Goal: Complete application form

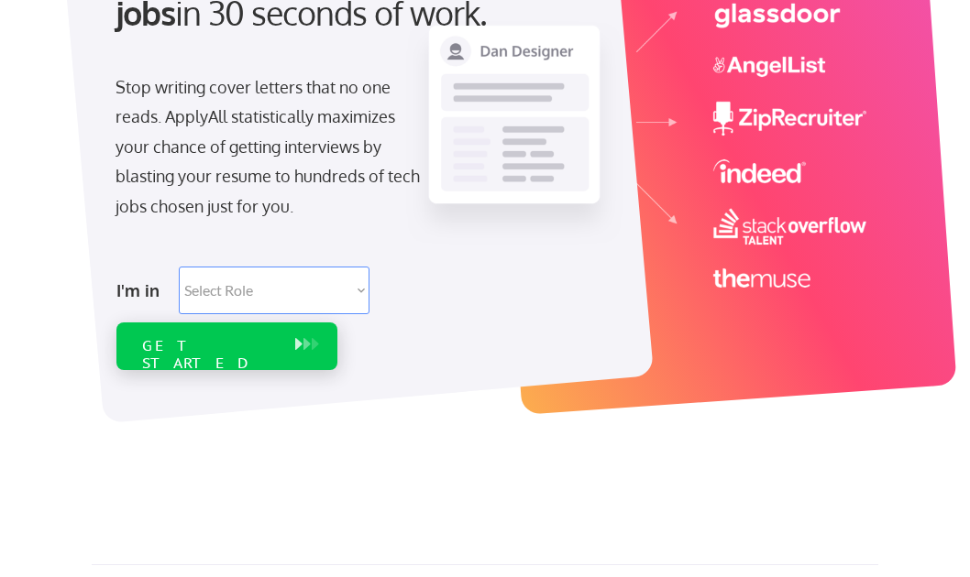
scroll to position [269, 0]
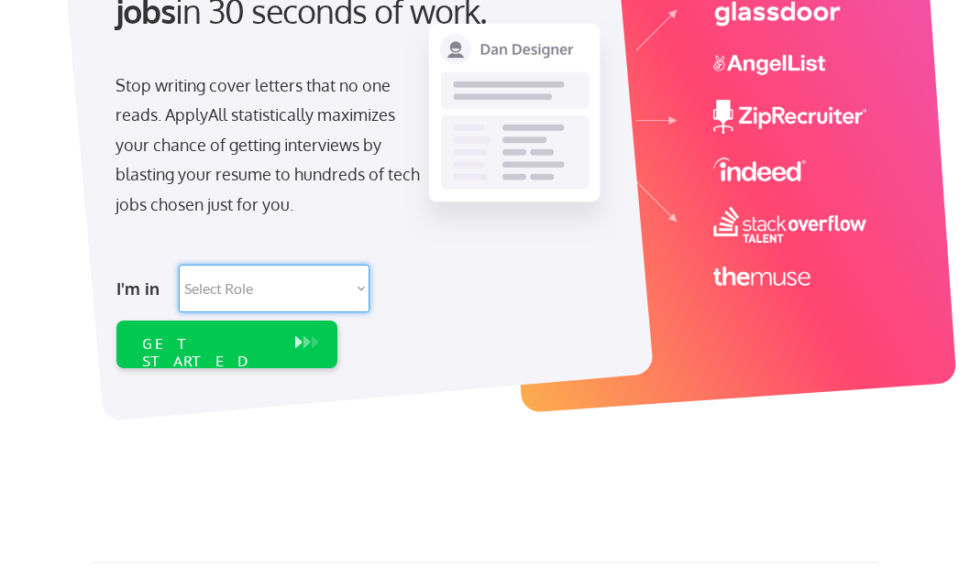
click at [259, 291] on select "Select Role Software Engineering Product Management Customer Success Sales UI/U…" at bounding box center [274, 289] width 191 height 48
select select ""engineering""
click at [179, 265] on select "Select Role Software Engineering Product Management Customer Success Sales UI/U…" at bounding box center [274, 289] width 191 height 48
select select ""engineering""
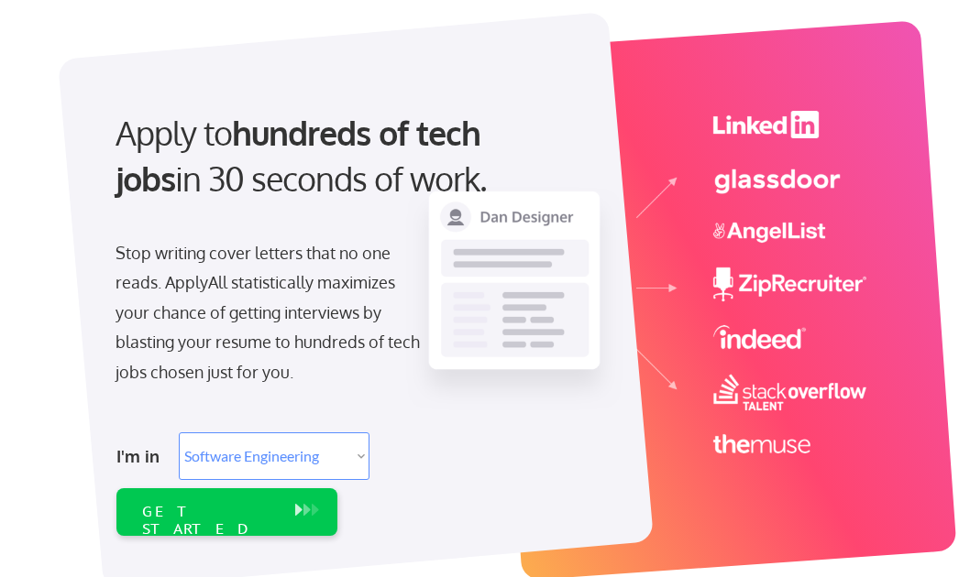
scroll to position [97, 0]
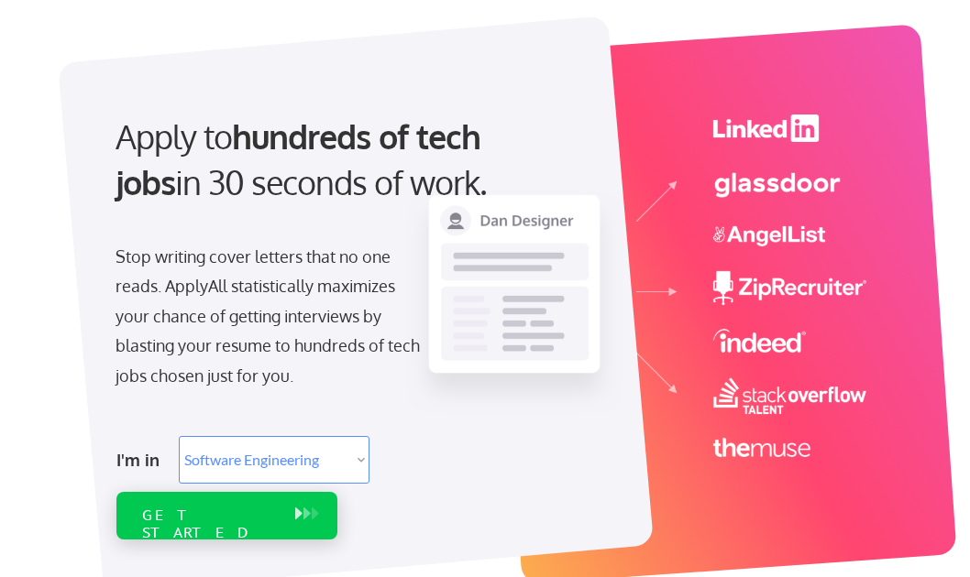
click at [188, 511] on div "GET STARTED" at bounding box center [209, 524] width 135 height 35
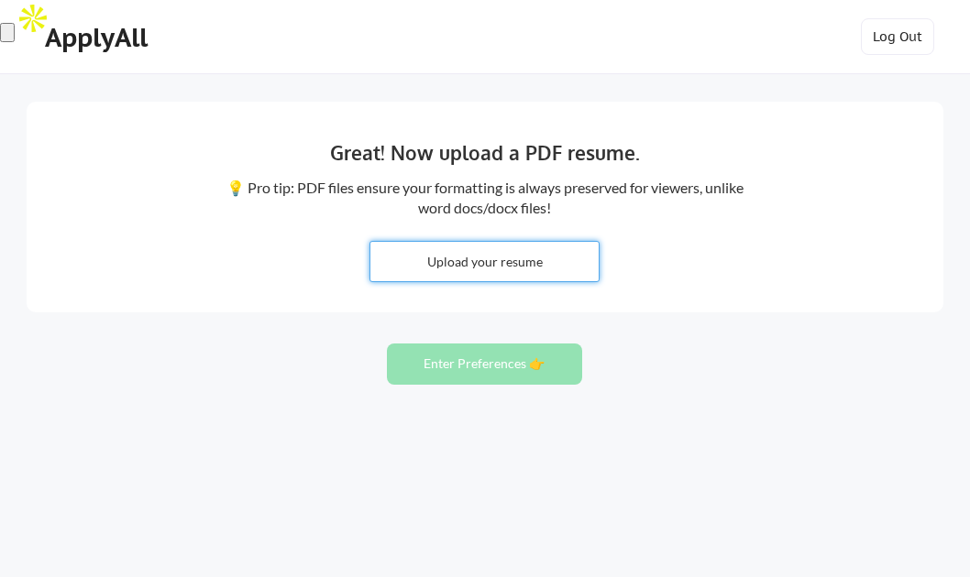
click at [467, 258] on input "file" at bounding box center [484, 261] width 228 height 39
type input "C:\fakepath\2025_Avi-Newman-resume.pdf"
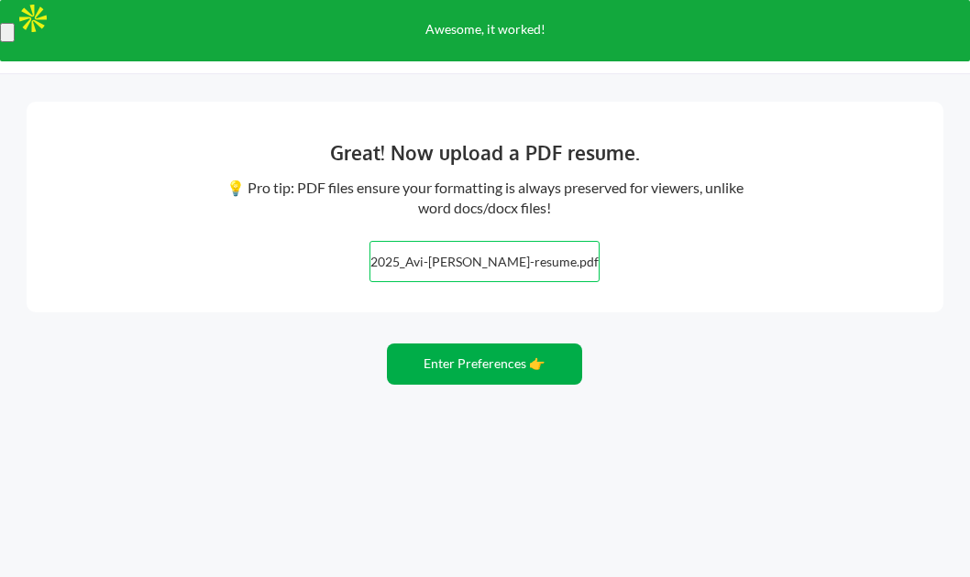
click at [446, 358] on button "Enter Preferences 👉" at bounding box center [484, 364] width 195 height 41
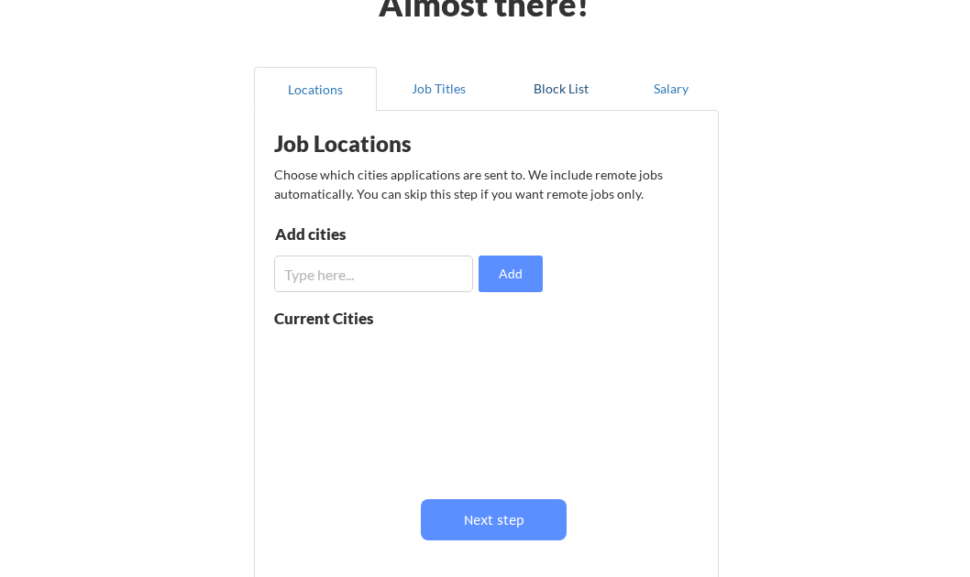
scroll to position [123, 0]
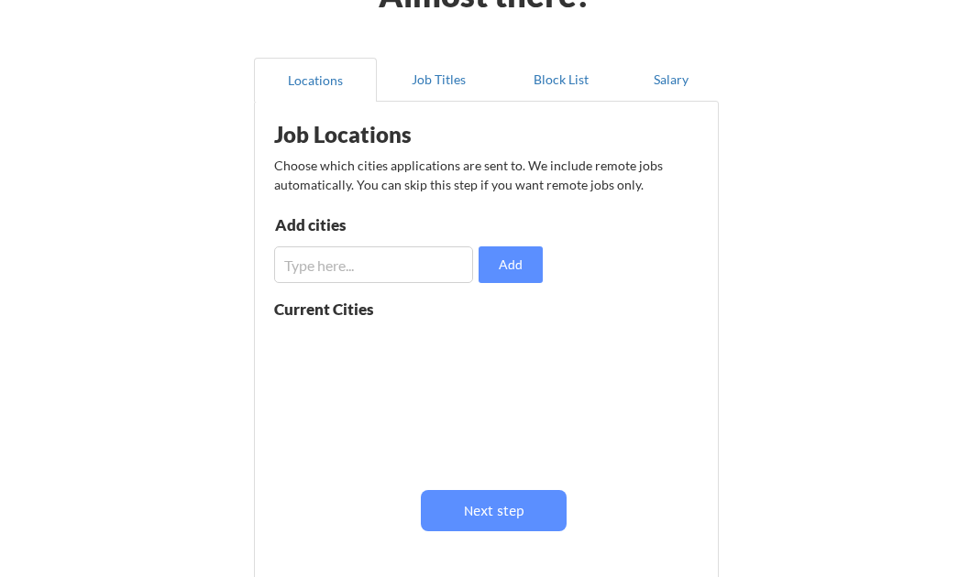
click at [346, 278] on input "input" at bounding box center [373, 265] width 199 height 37
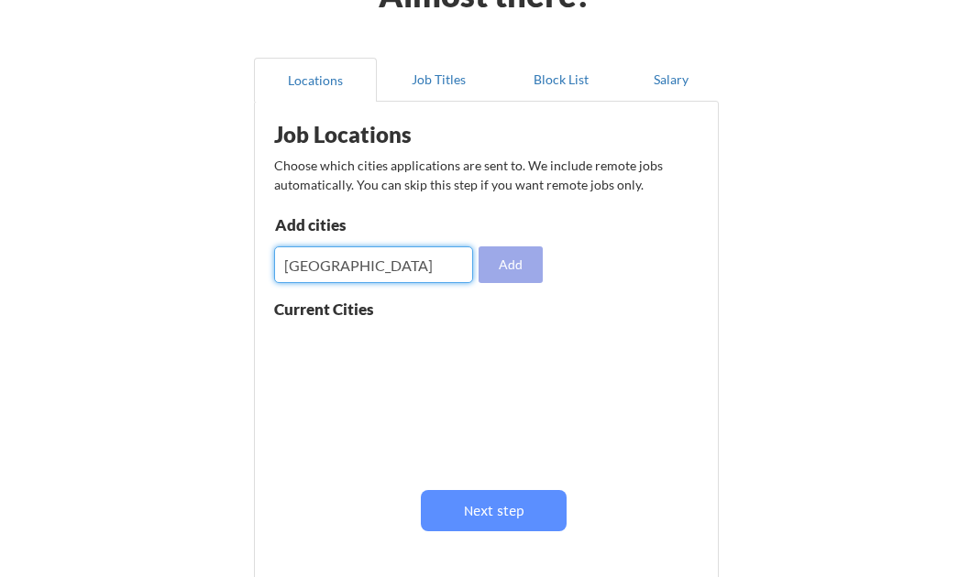
type input "Chicago"
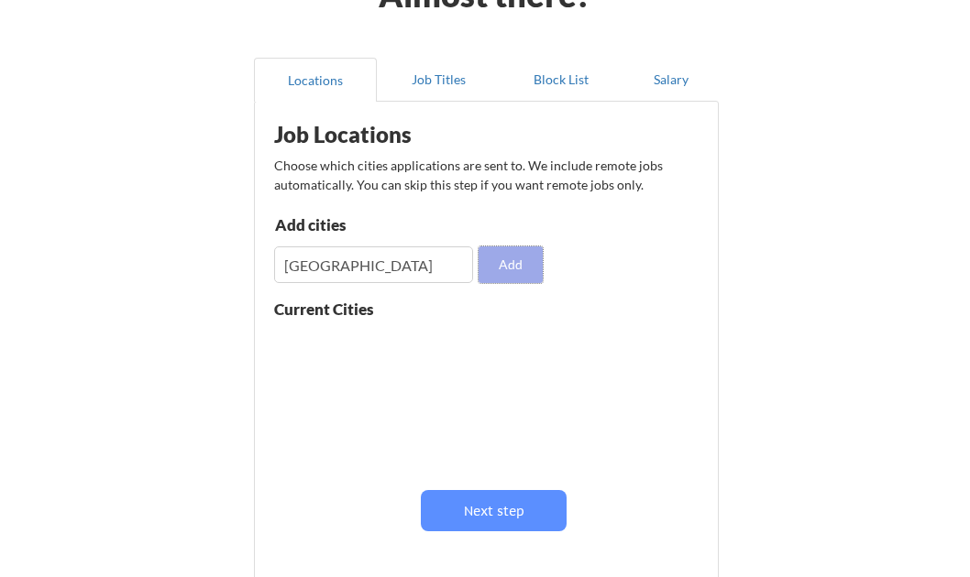
click at [500, 265] on button "Add" at bounding box center [510, 265] width 64 height 37
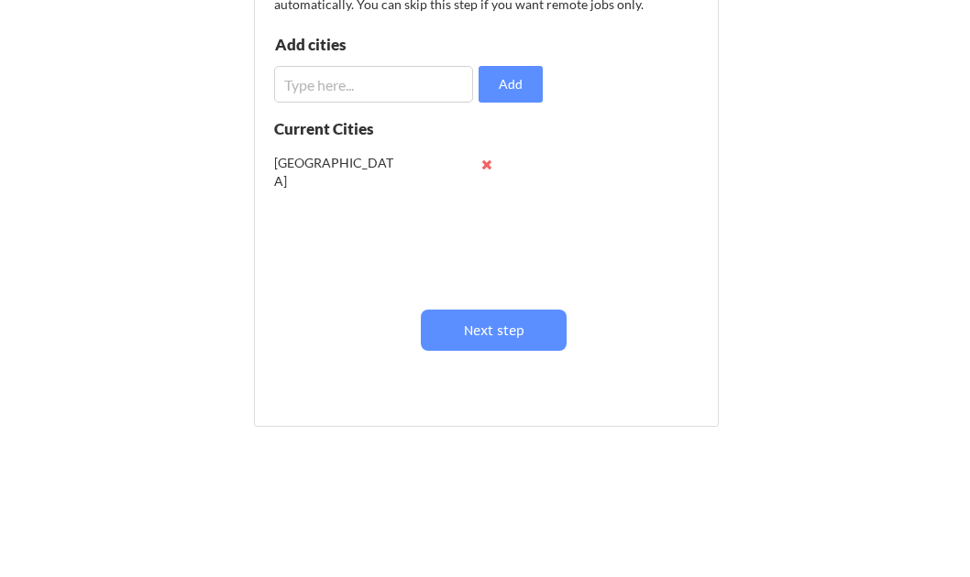
scroll to position [311, 0]
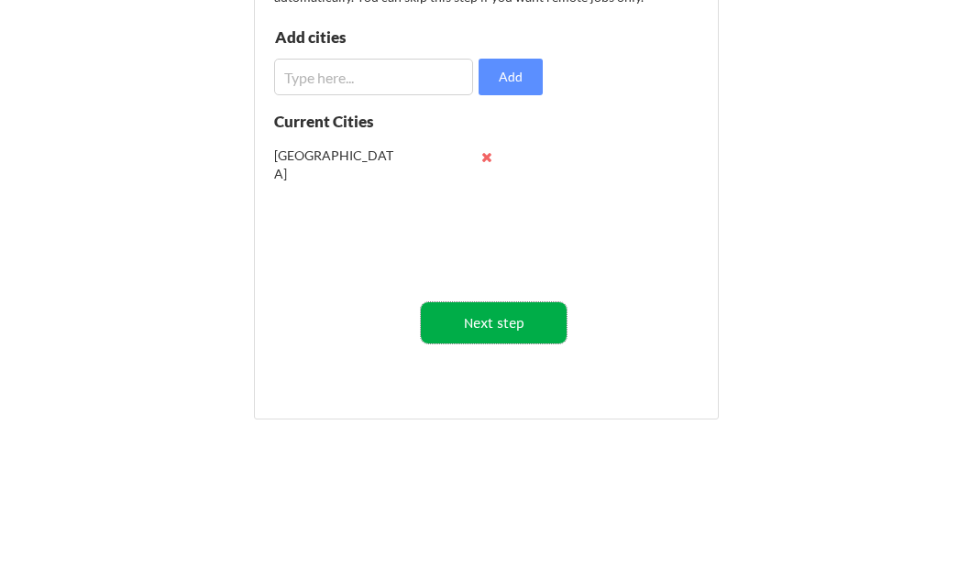
click at [471, 319] on button "Next step" at bounding box center [494, 322] width 146 height 41
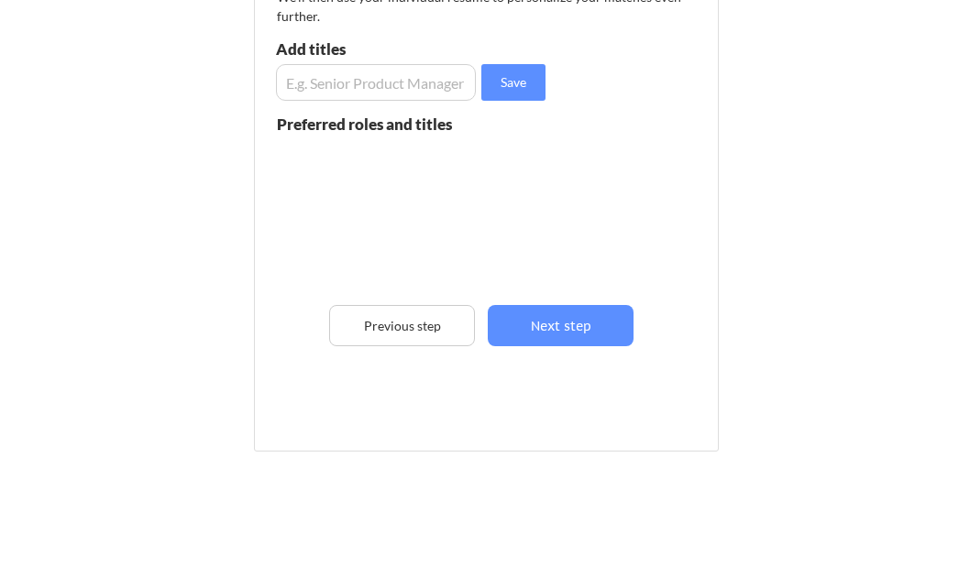
scroll to position [237, 0]
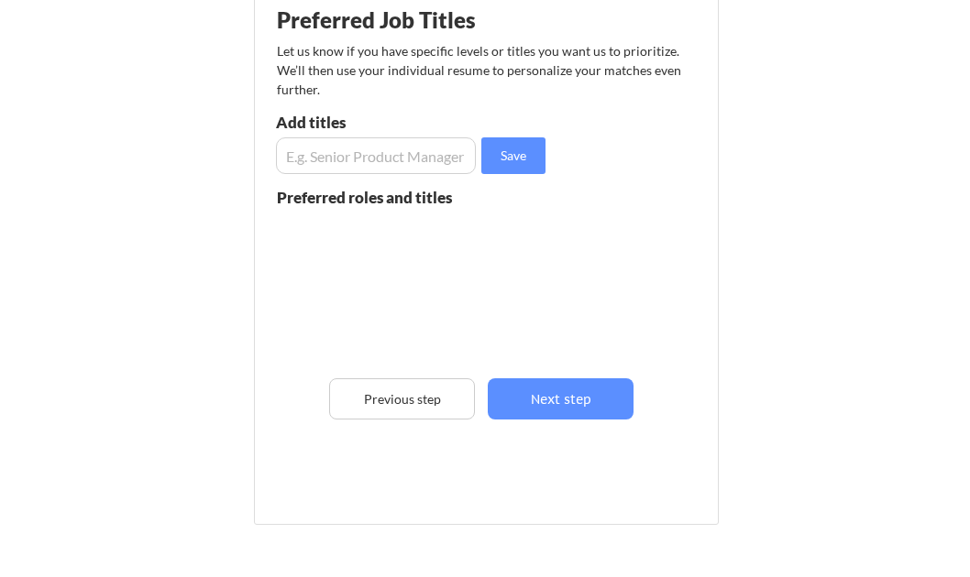
click at [329, 148] on input "input" at bounding box center [376, 155] width 200 height 37
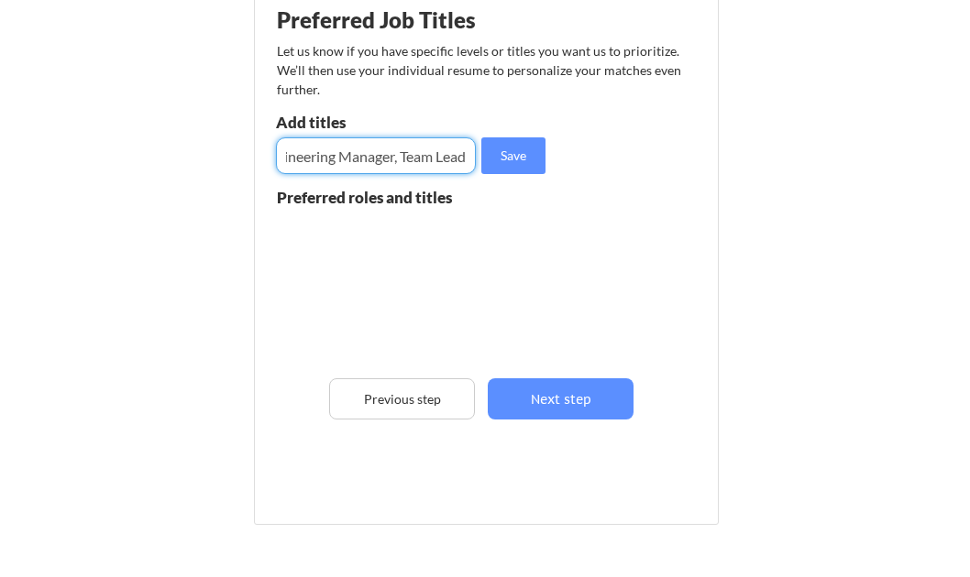
scroll to position [0, 30]
drag, startPoint x: 394, startPoint y: 155, endPoint x: 573, endPoint y: 164, distance: 179.0
click at [573, 164] on div "Preferred Job Titles Let us know if you have specific levels or titles you want…" at bounding box center [490, 251] width 452 height 511
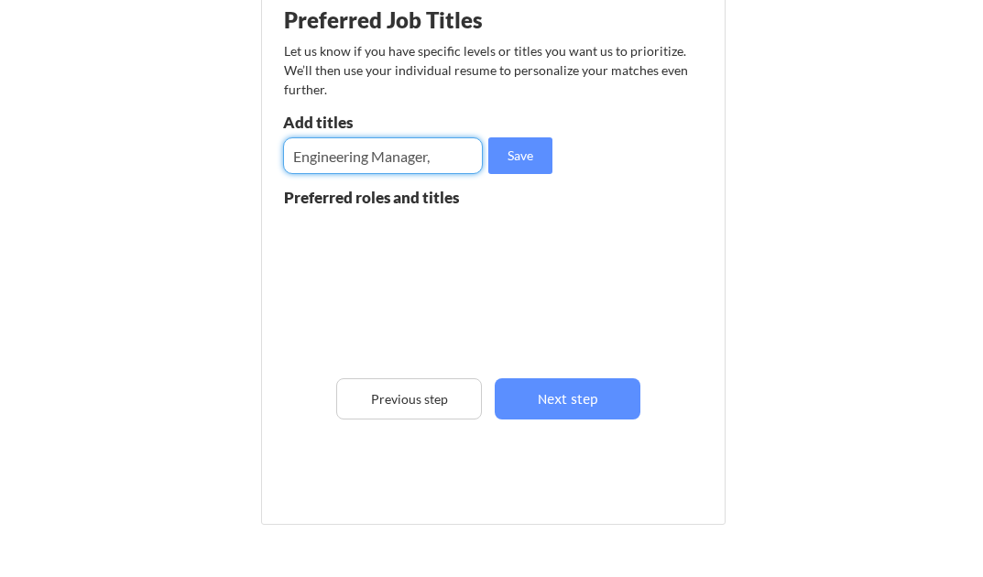
scroll to position [0, 0]
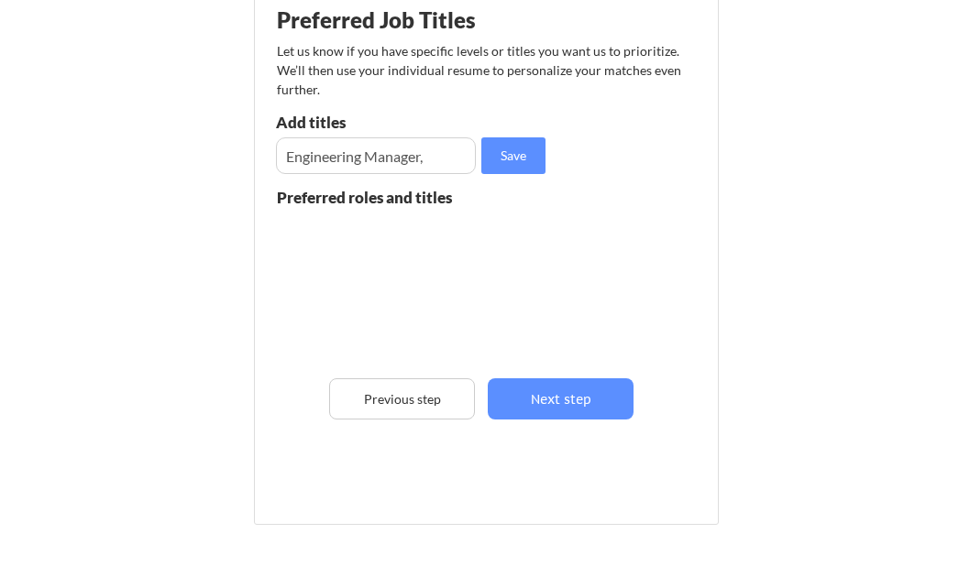
click at [573, 164] on div "Preferred Job Titles Let us know if you have specific levels or titles you want…" at bounding box center [490, 251] width 452 height 511
click at [448, 157] on input "input" at bounding box center [376, 155] width 200 height 37
type input "Engineering Manager"
click at [503, 160] on button "Save" at bounding box center [513, 155] width 64 height 37
click at [418, 172] on input "input" at bounding box center [376, 155] width 200 height 37
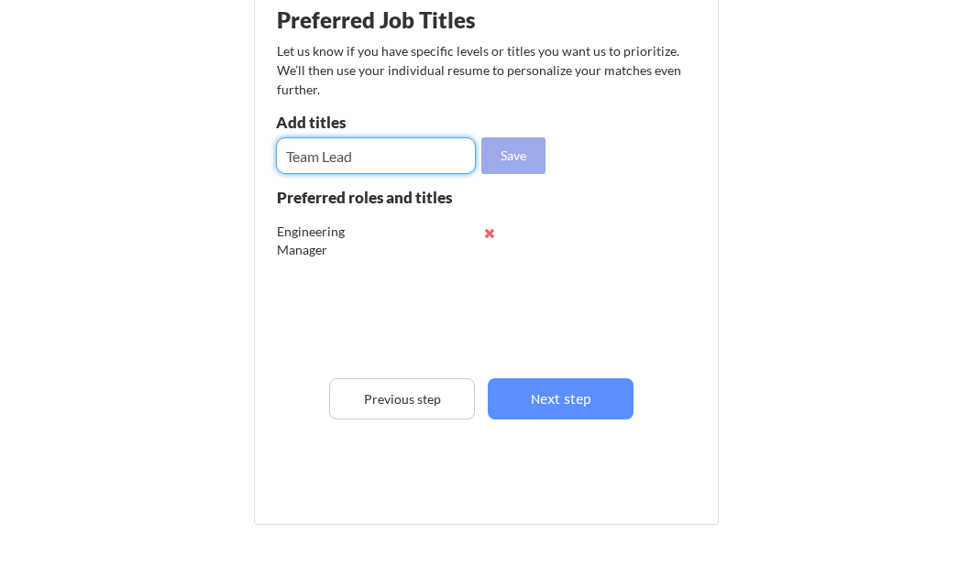
type input "Team Lead"
click at [519, 162] on button "Save" at bounding box center [513, 155] width 64 height 37
click at [361, 145] on input "input" at bounding box center [376, 155] width 200 height 37
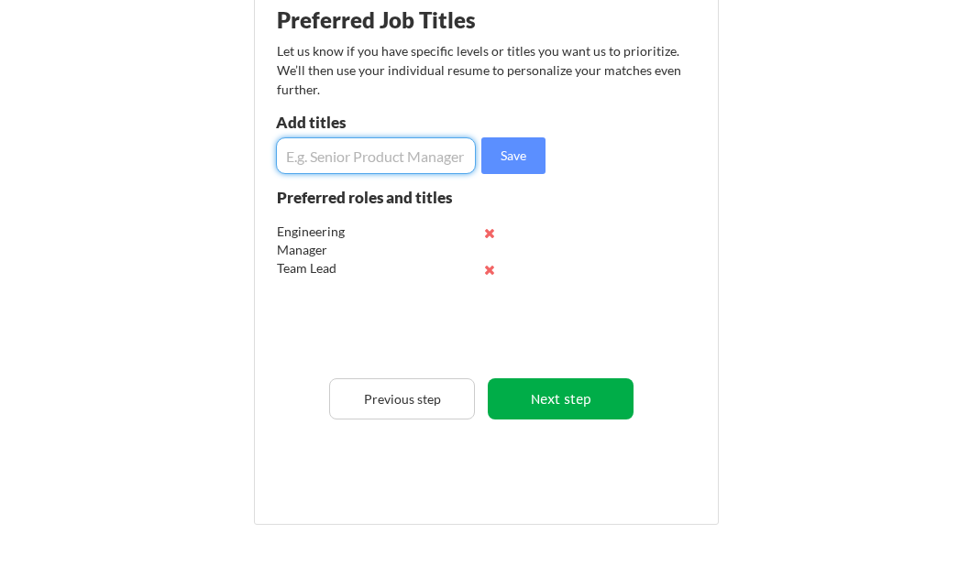
click at [572, 406] on button "Next step" at bounding box center [561, 399] width 146 height 41
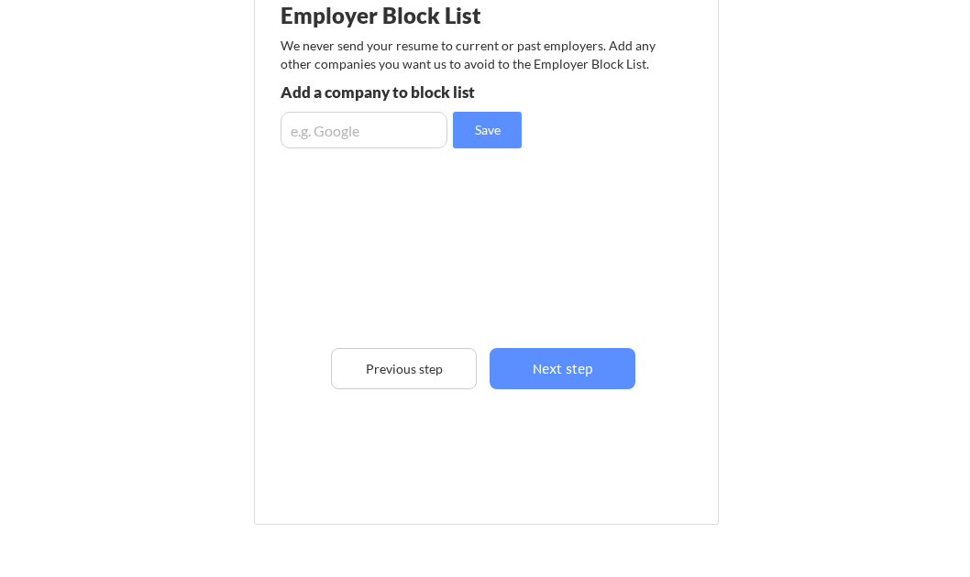
click at [399, 132] on input "input" at bounding box center [363, 130] width 167 height 37
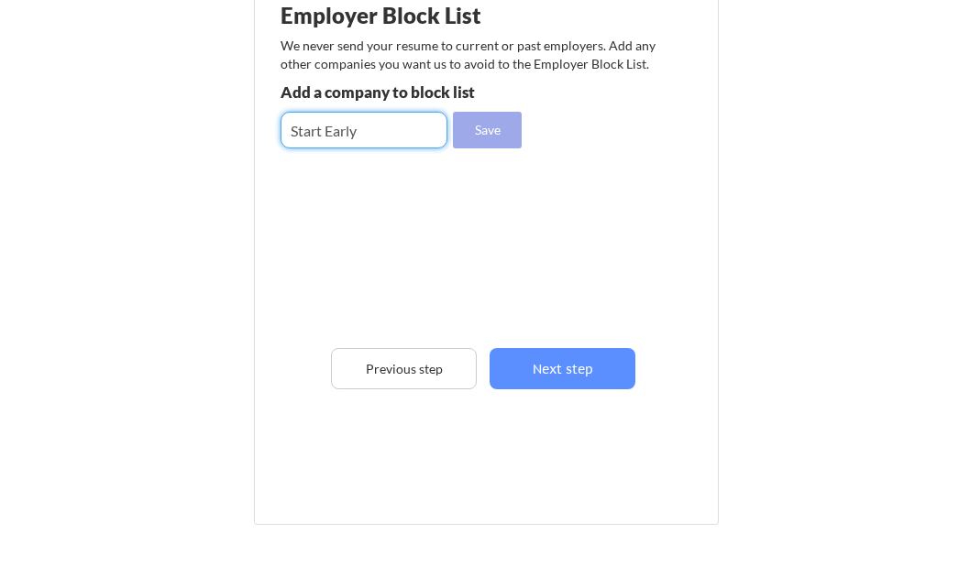
type input "Start Early"
click at [511, 141] on button "Save" at bounding box center [487, 130] width 69 height 37
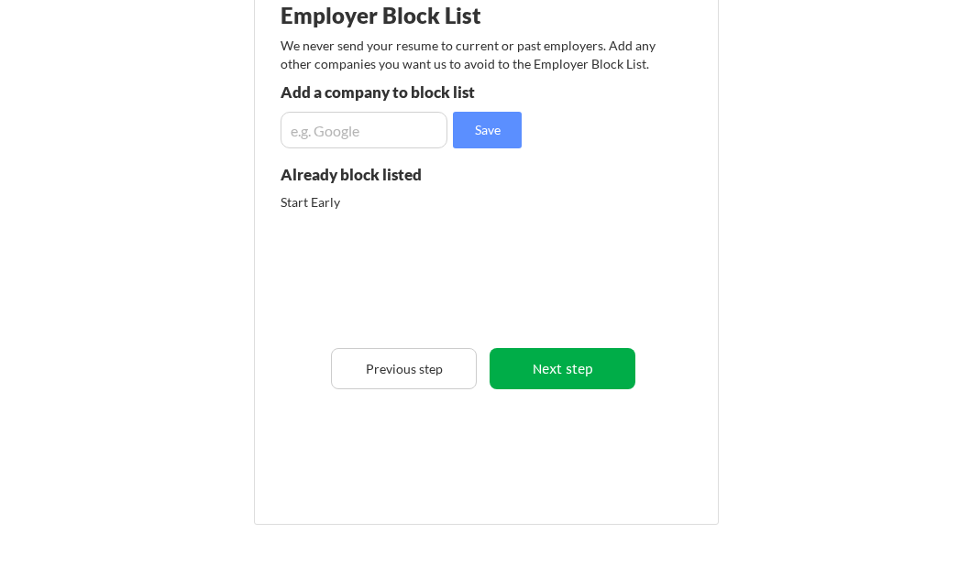
click at [532, 360] on button "Next step" at bounding box center [562, 368] width 146 height 41
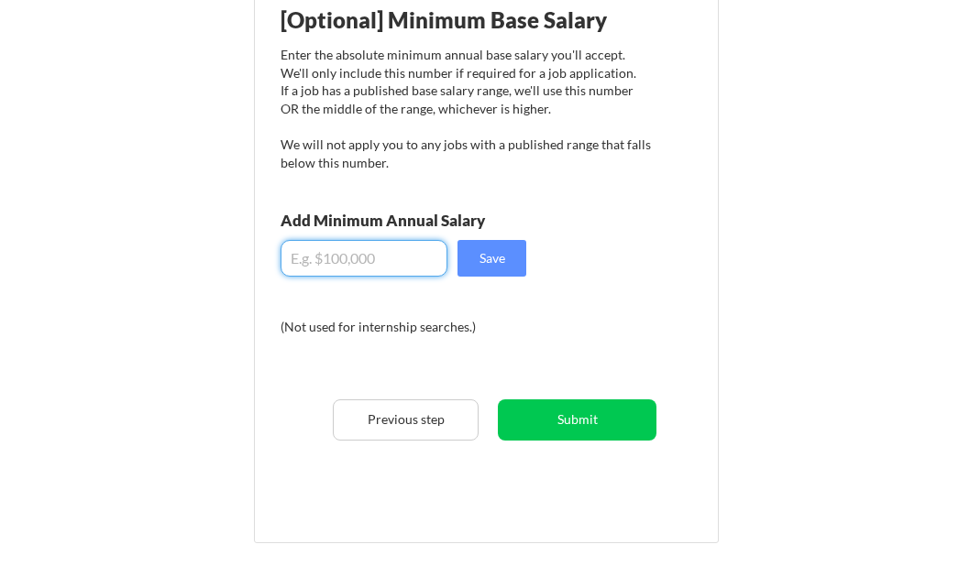
click at [376, 258] on input "input" at bounding box center [363, 258] width 167 height 37
type input "$150,000"
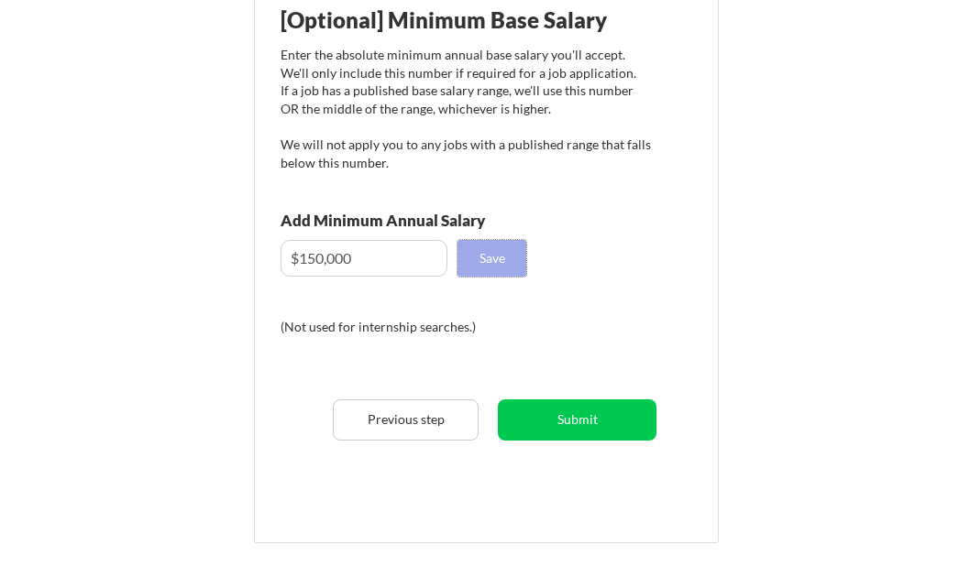
click at [471, 269] on button "Save" at bounding box center [491, 258] width 69 height 37
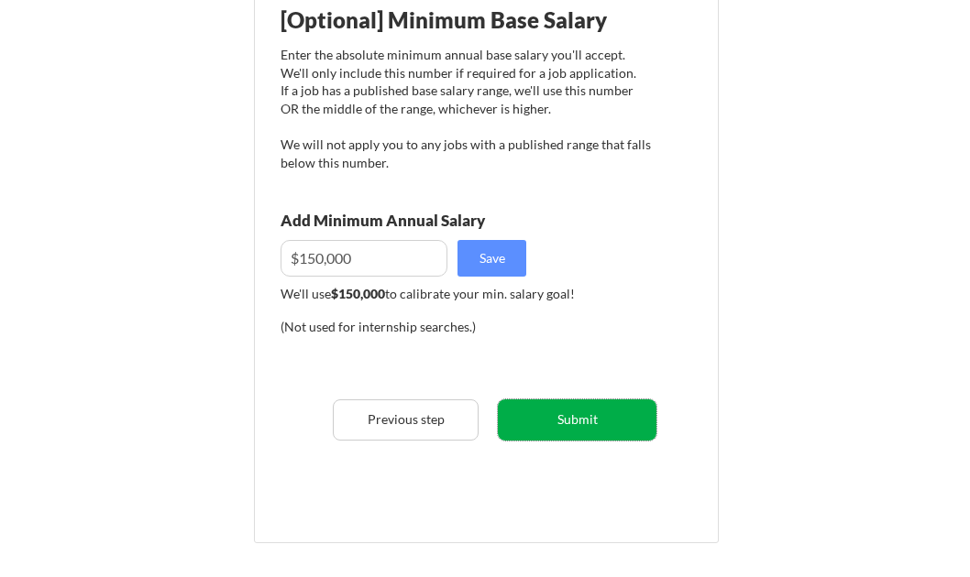
click at [548, 420] on button "Submit" at bounding box center [577, 420] width 159 height 41
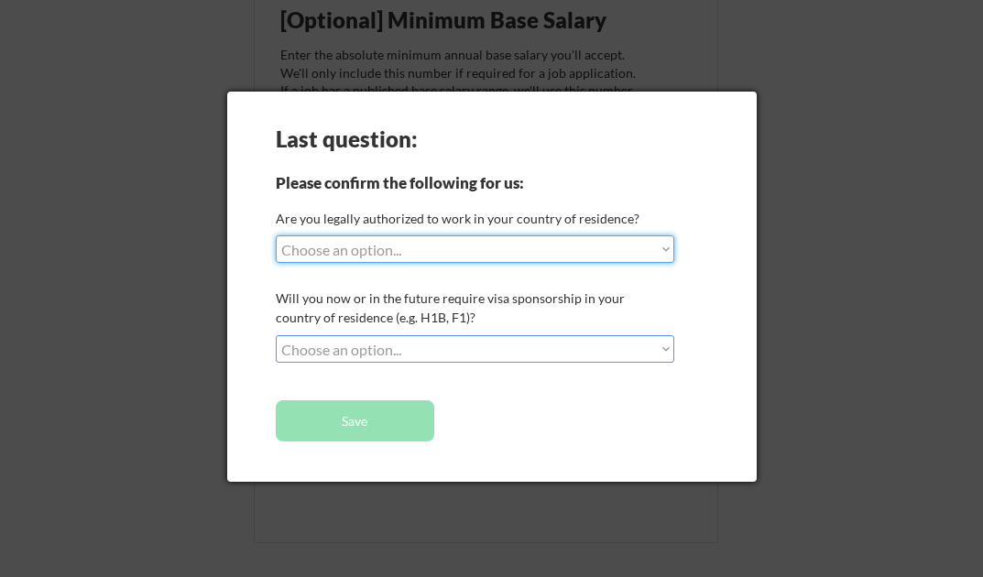
click at [401, 261] on select "Choose an option... Yes, I am a US Citizen Yes, I am a Canadian Citizen Yes, I …" at bounding box center [475, 249] width 399 height 27
select select ""yes__i_am_a_us_citizen""
click at [276, 236] on select "Choose an option... Yes, I am a US Citizen Yes, I am a Canadian Citizen Yes, I …" at bounding box center [475, 249] width 399 height 27
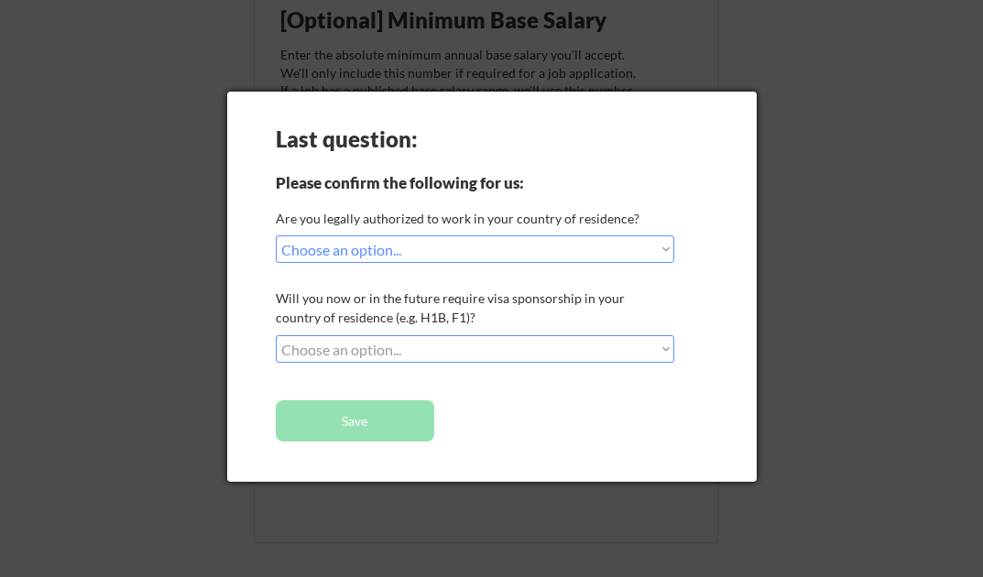
click at [412, 361] on select "Choose an option... No, I will not need sponsorship Yes, I will need sponsorship" at bounding box center [475, 348] width 399 height 27
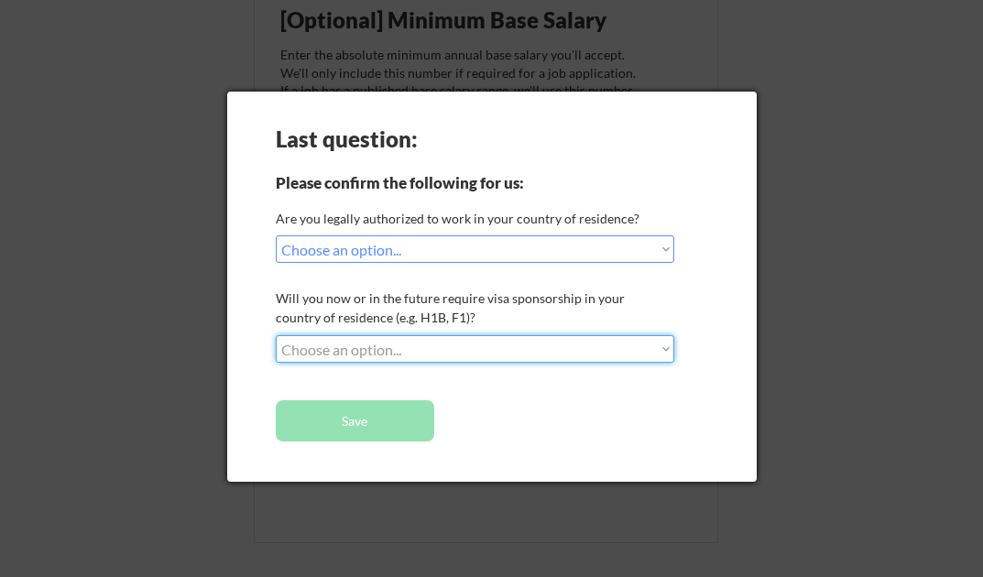
select select ""no__i_will_not_need_sponsorship""
click at [276, 335] on select "Choose an option... No, I will not need sponsorship Yes, I will need sponsorship" at bounding box center [475, 348] width 399 height 27
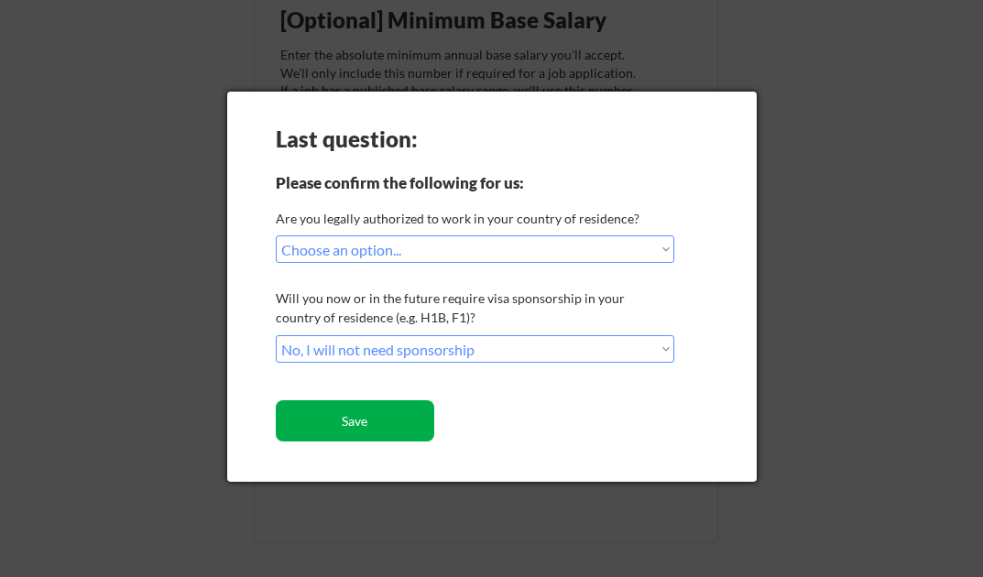
click at [374, 423] on button "Save" at bounding box center [355, 421] width 159 height 41
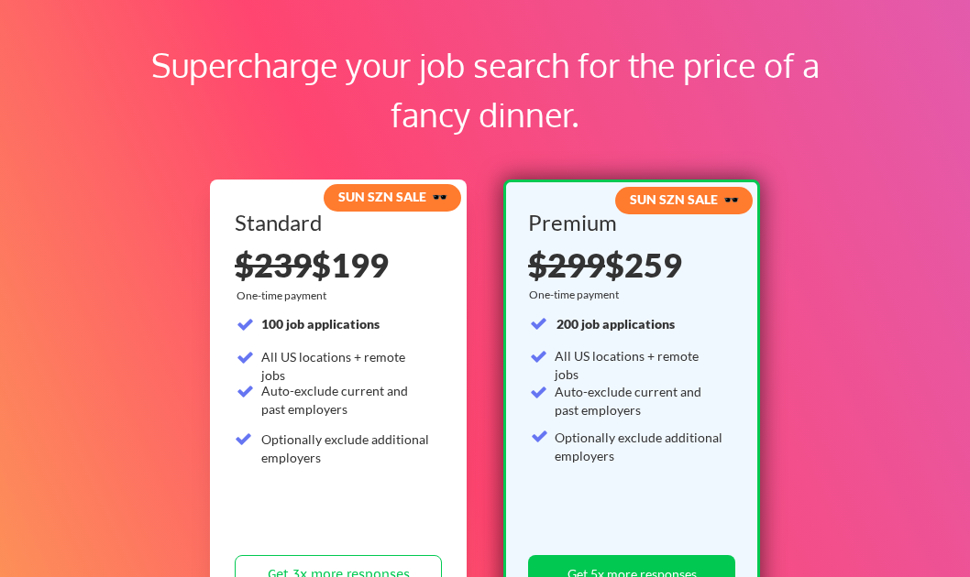
scroll to position [91, 0]
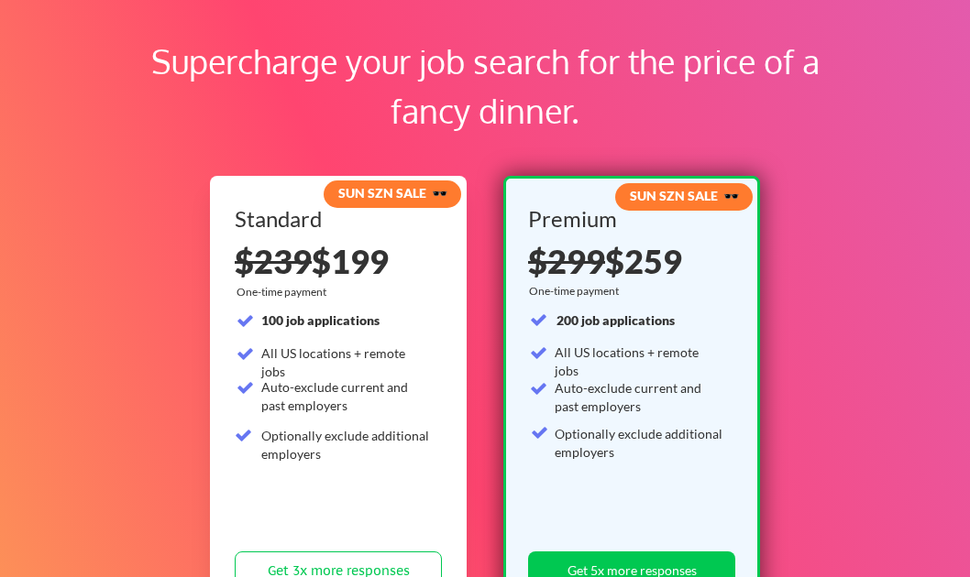
click at [806, 369] on div "Supercharge your job search for the price of a fancy dinner. SUN SZN SALE 🕶️ St…" at bounding box center [485, 508] width 970 height 1051
click at [807, 382] on div "Supercharge your job search for the price of a fancy dinner. SUN SZN SALE 🕶️ St…" at bounding box center [485, 508] width 970 height 1051
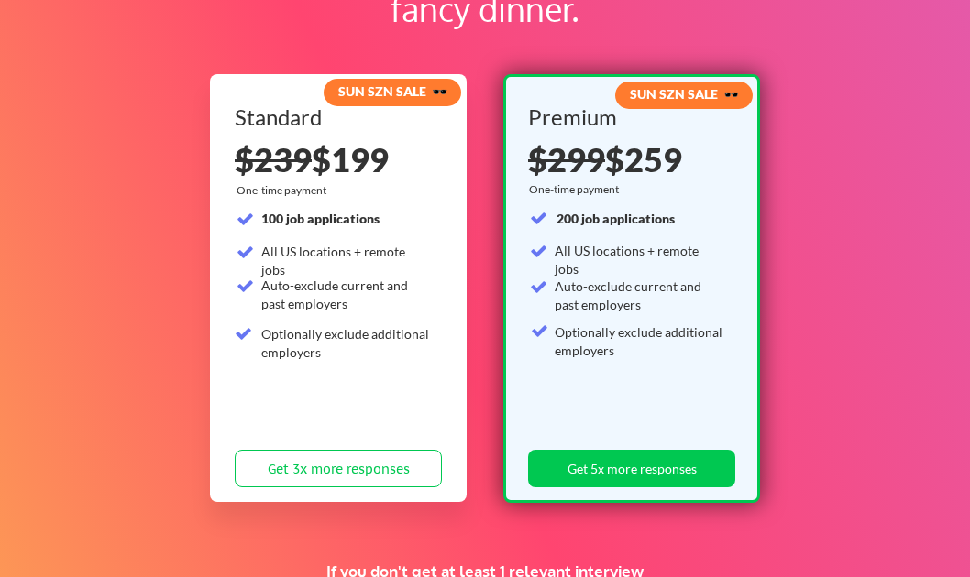
scroll to position [193, 0]
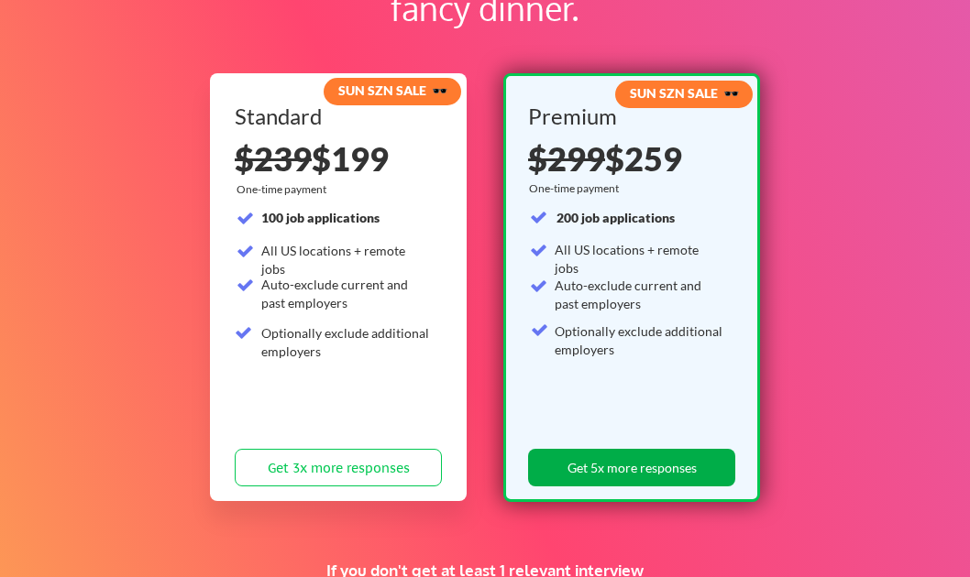
click at [608, 463] on button "Get 5x more responses" at bounding box center [631, 468] width 207 height 38
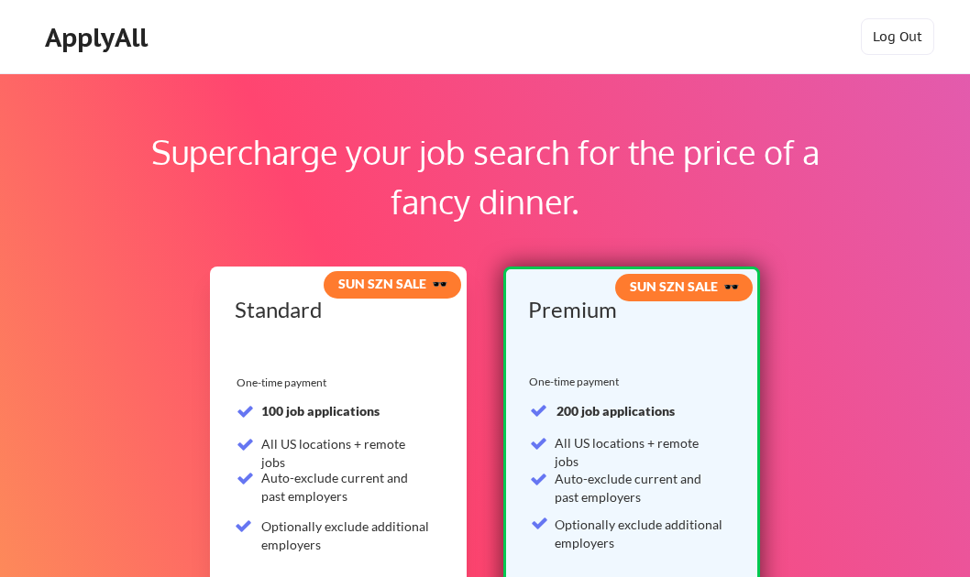
scroll to position [193, 0]
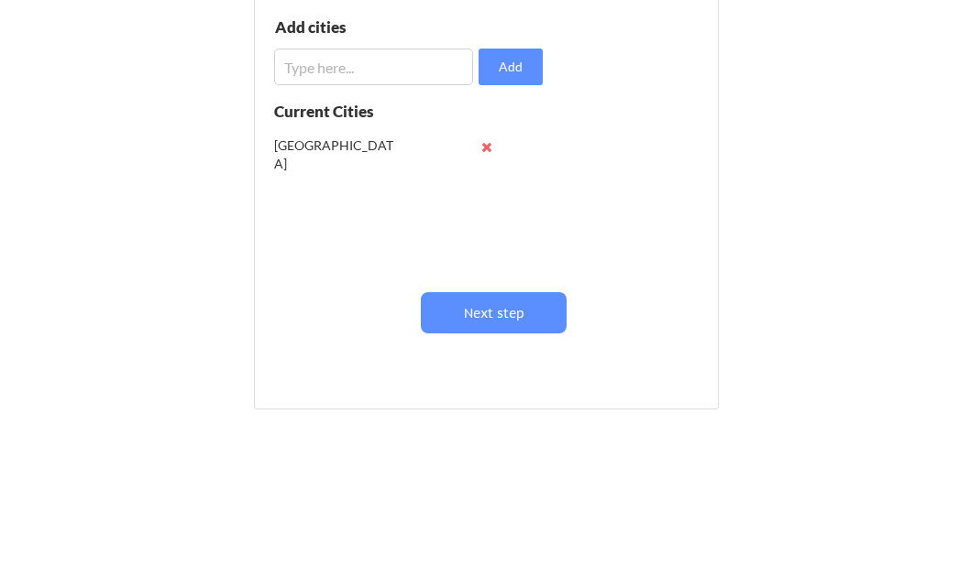
scroll to position [237, 0]
